Goal: Navigation & Orientation: Find specific page/section

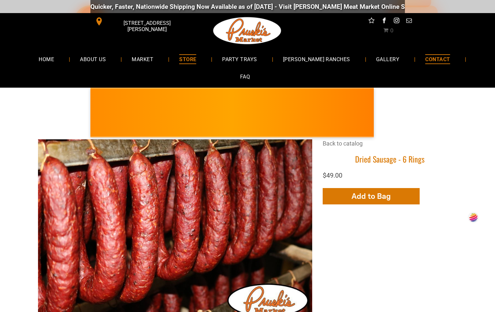
click at [425, 57] on span "CONTACT" at bounding box center [437, 58] width 25 height 9
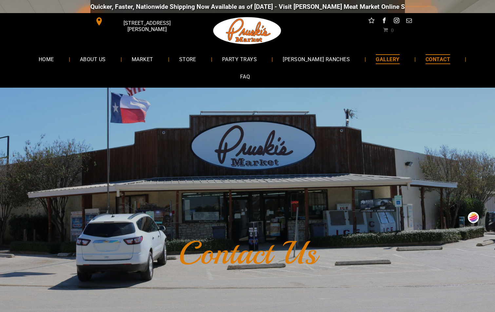
click at [376, 59] on span "GALLERY" at bounding box center [388, 58] width 24 height 9
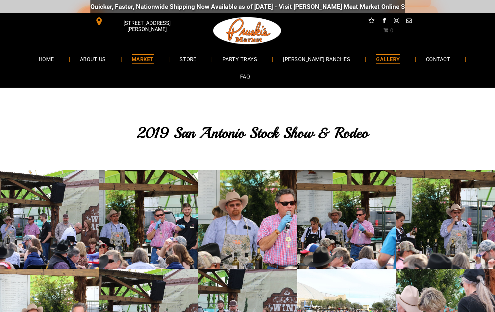
click at [141, 60] on span "MARKET" at bounding box center [143, 58] width 22 height 9
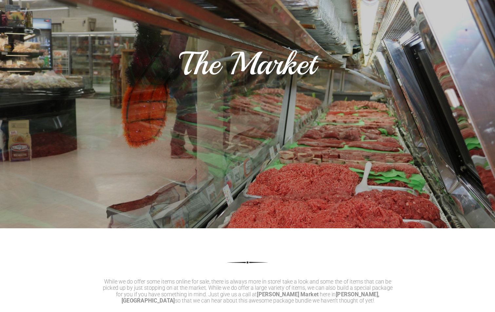
scroll to position [426, 0]
